Goal: Find specific page/section: Find specific page/section

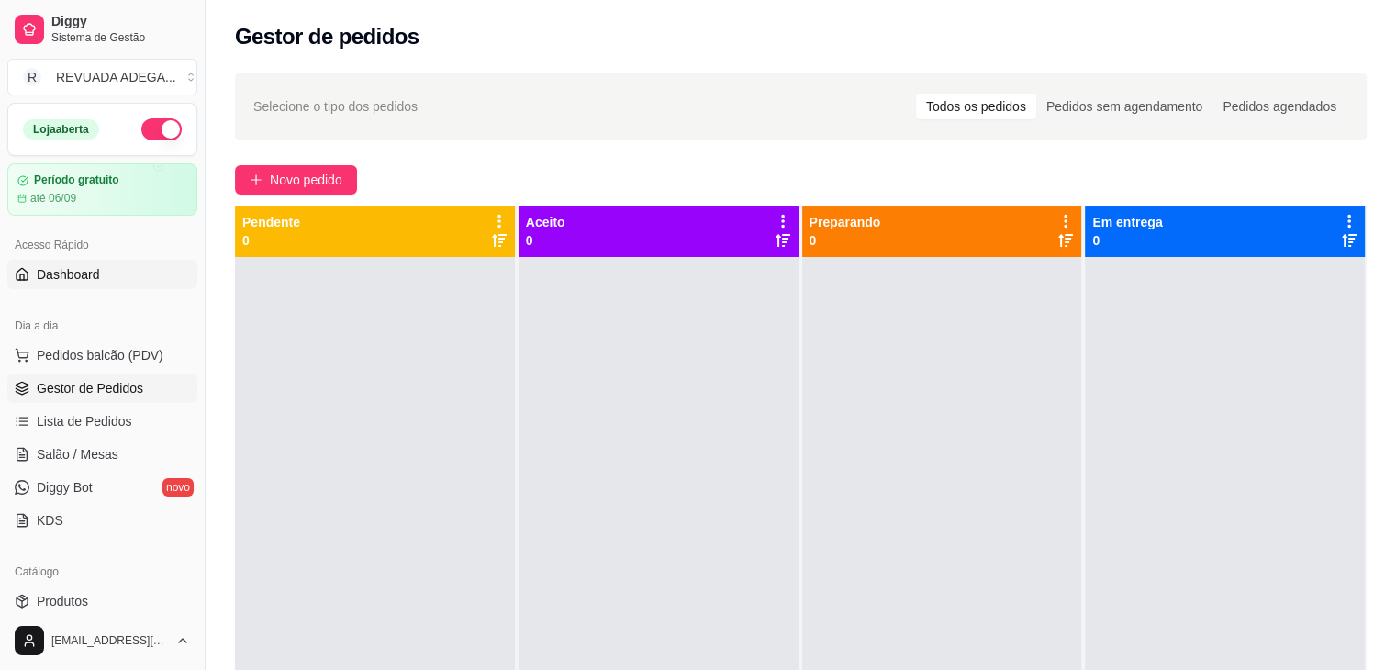
click at [84, 270] on span "Dashboard" at bounding box center [68, 274] width 63 height 18
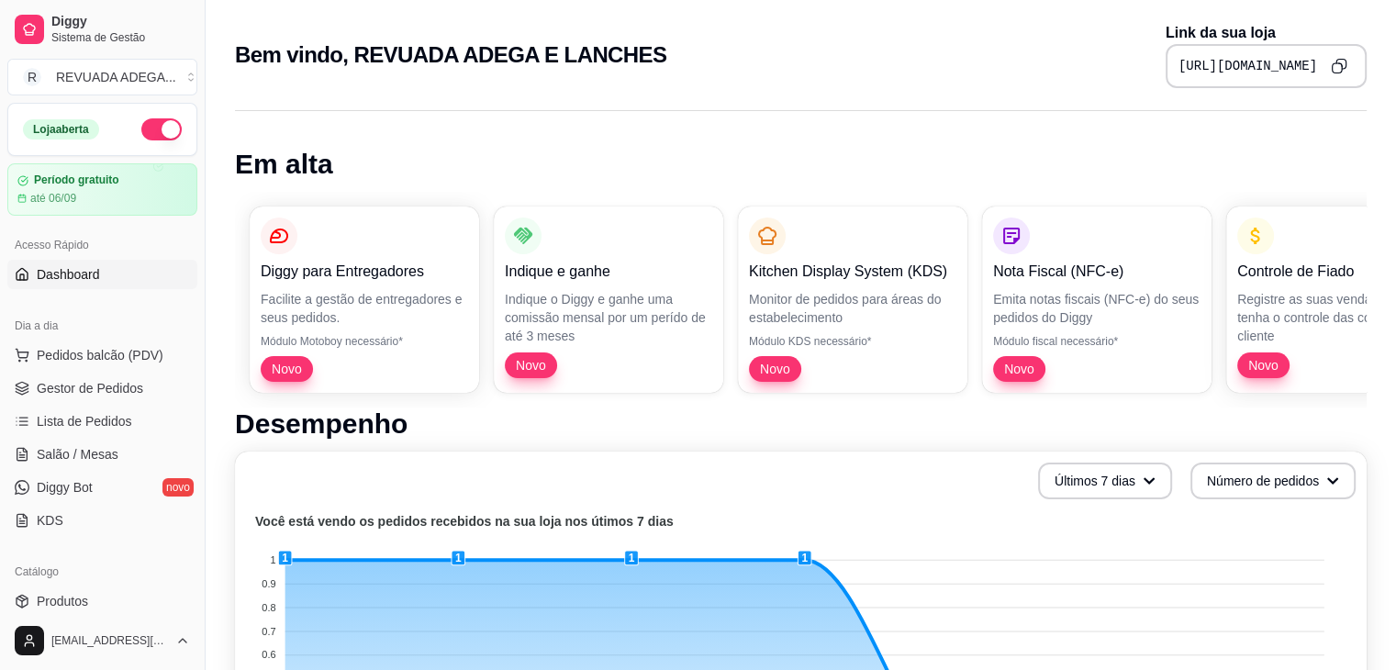
click at [1178, 57] on pre "[URL][DOMAIN_NAME]" at bounding box center [1247, 66] width 139 height 18
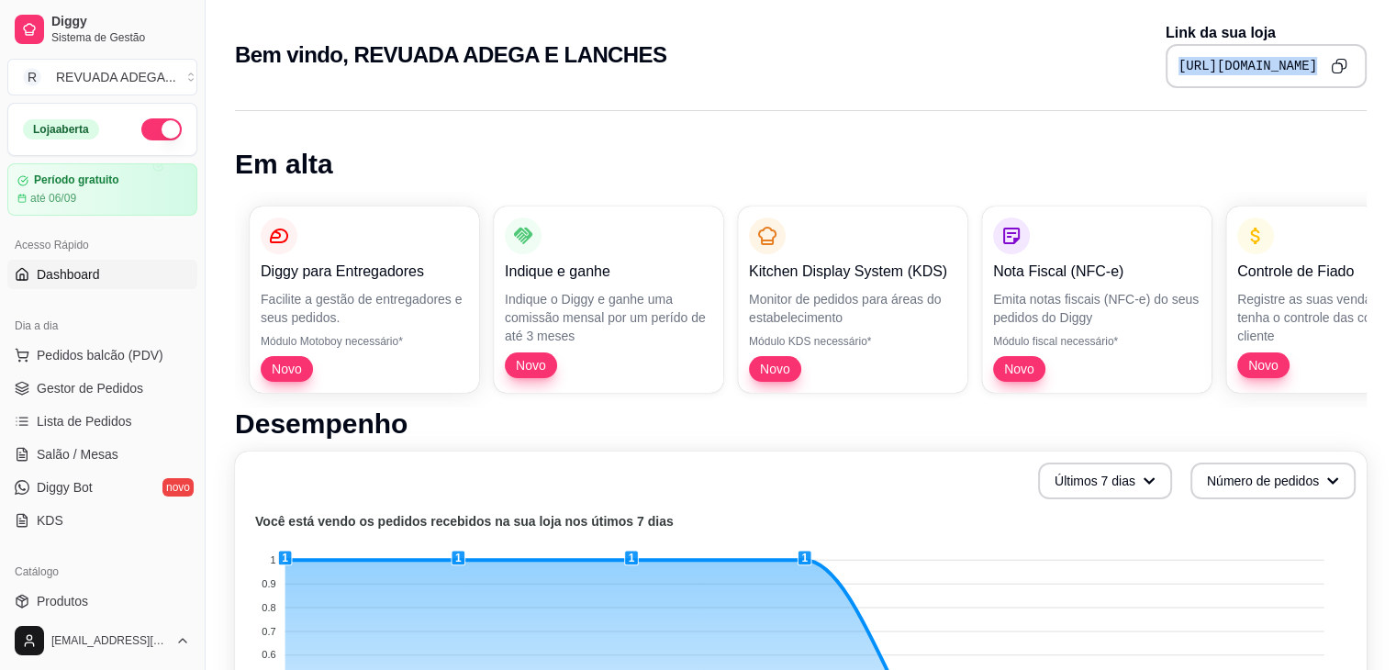
click at [1178, 57] on pre "[URL][DOMAIN_NAME]" at bounding box center [1247, 66] width 139 height 18
